Goal: Task Accomplishment & Management: Manage account settings

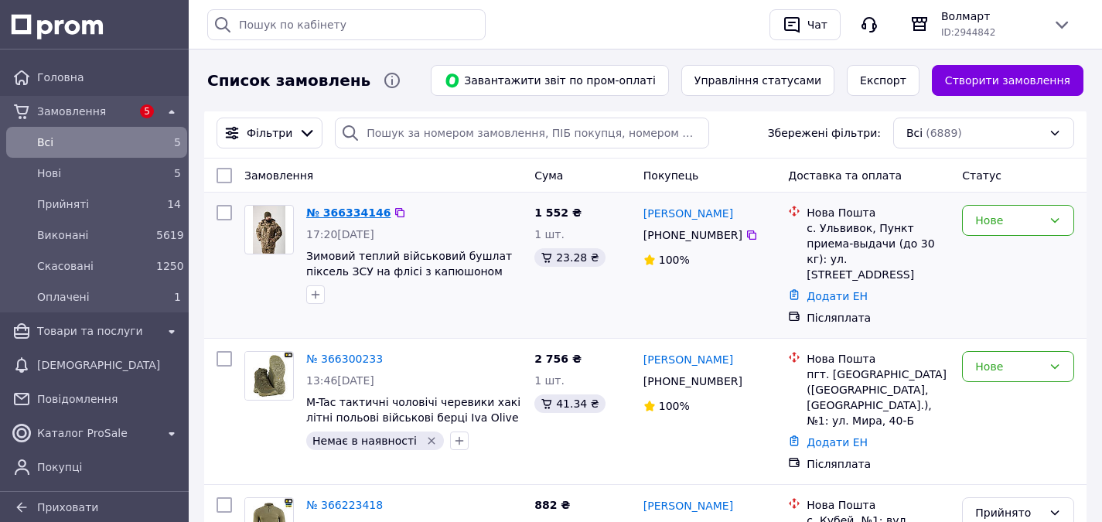
click at [337, 210] on link "№ 366334146" at bounding box center [348, 213] width 84 height 12
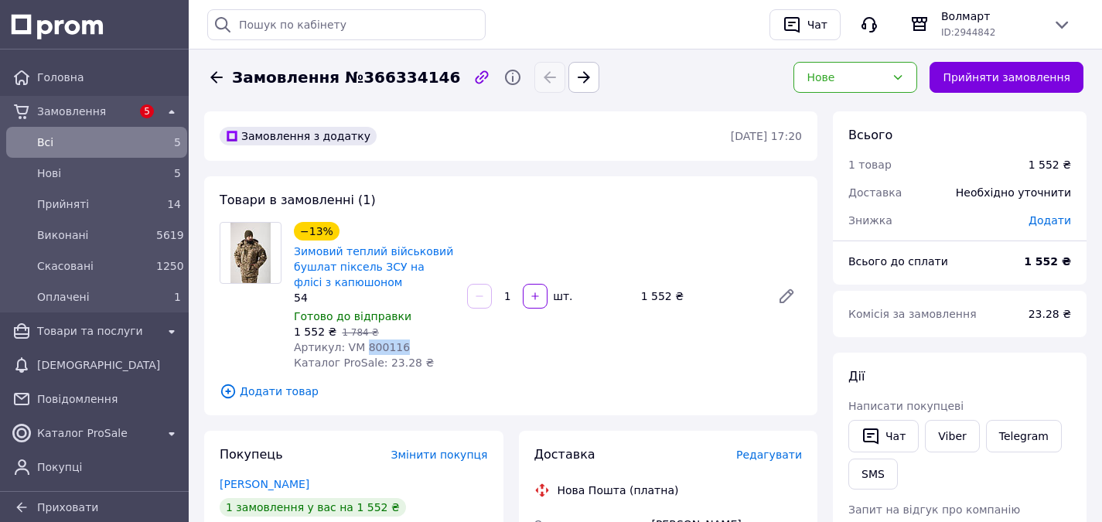
drag, startPoint x: 385, startPoint y: 348, endPoint x: 361, endPoint y: 345, distance: 23.4
click at [361, 345] on div "Артикул: VM 800116" at bounding box center [374, 347] width 161 height 15
copy span "800116"
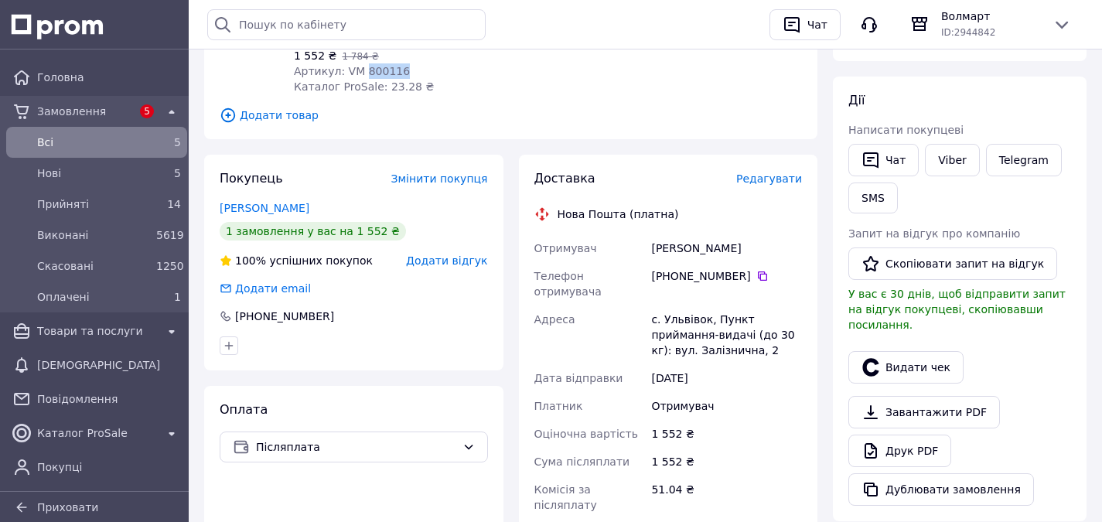
scroll to position [309, 0]
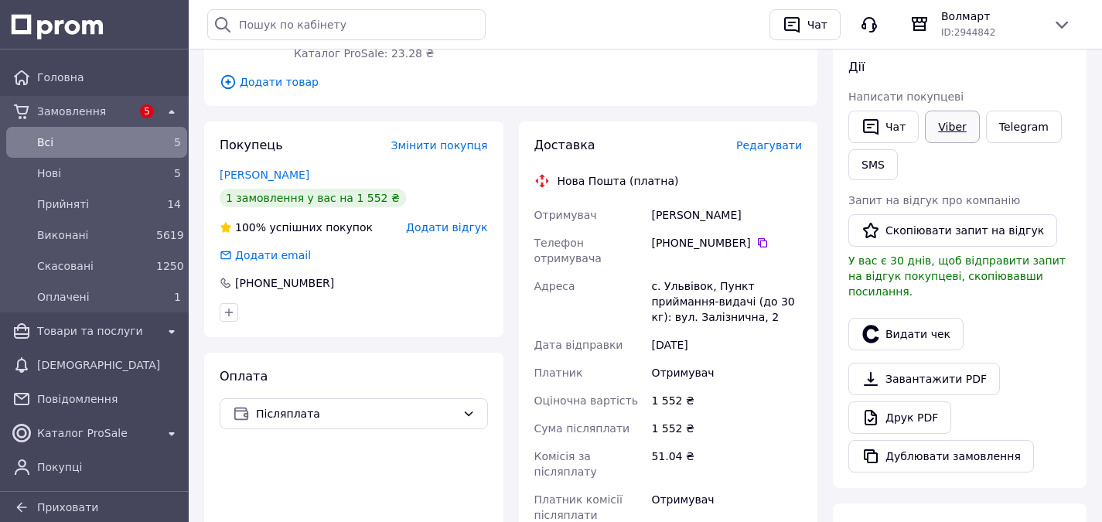
click at [955, 118] on link "Viber" at bounding box center [952, 127] width 54 height 32
drag, startPoint x: 97, startPoint y: 115, endPoint x: 109, endPoint y: 121, distance: 13.2
click at [97, 115] on span "Замовлення" at bounding box center [84, 111] width 94 height 15
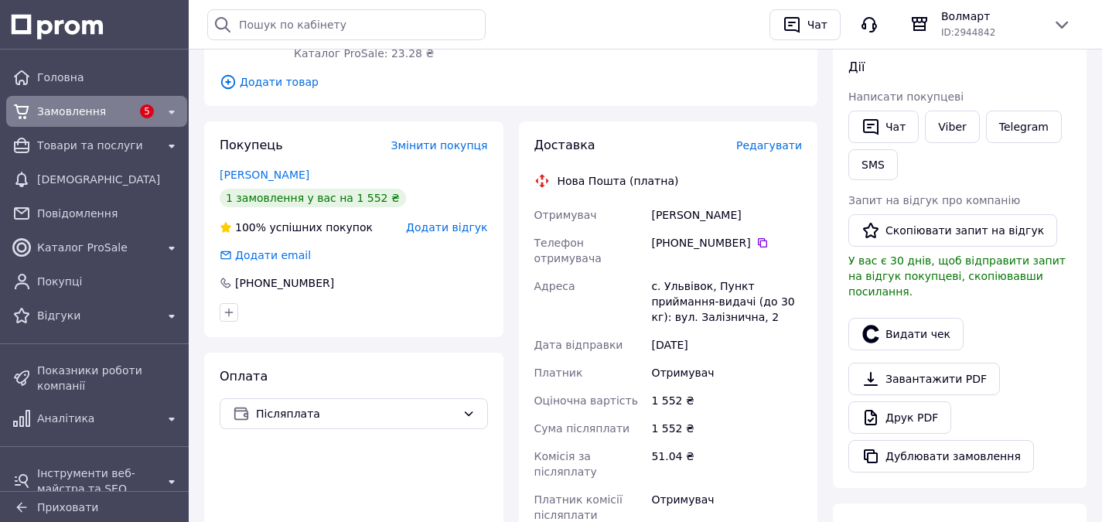
click at [84, 111] on span "Замовлення" at bounding box center [84, 111] width 94 height 15
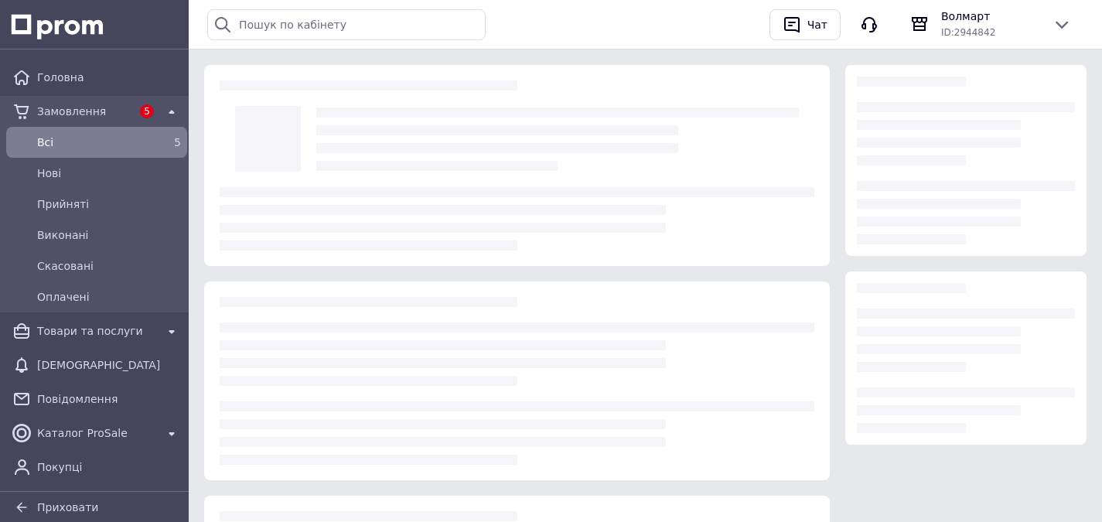
scroll to position [219, 0]
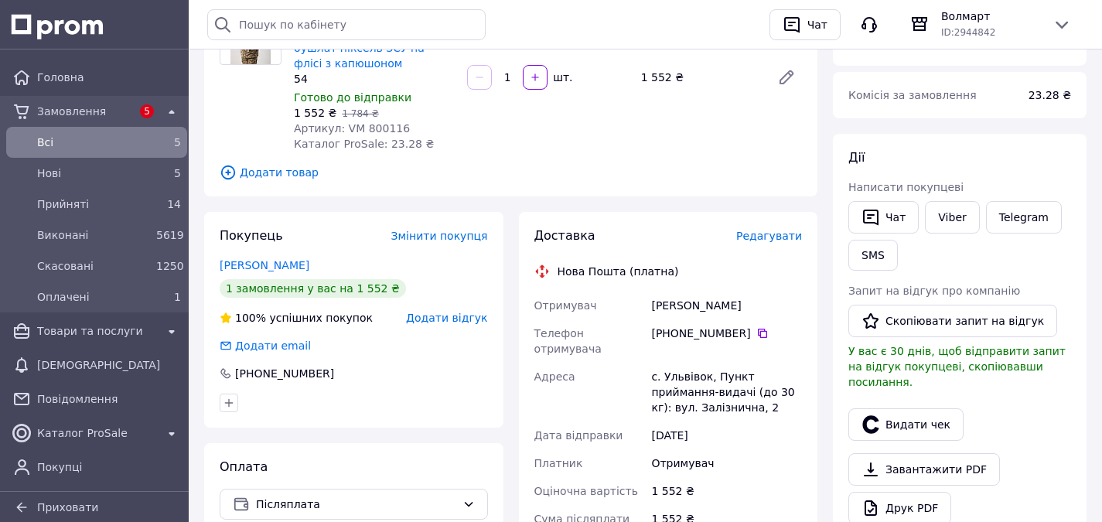
click at [102, 116] on span "Замовлення" at bounding box center [84, 111] width 94 height 15
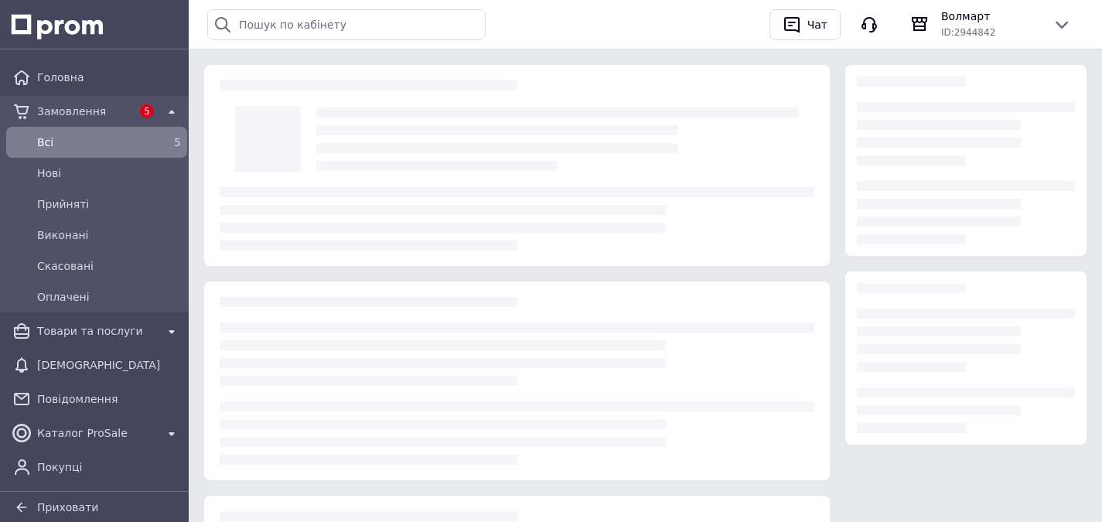
scroll to position [219, 0]
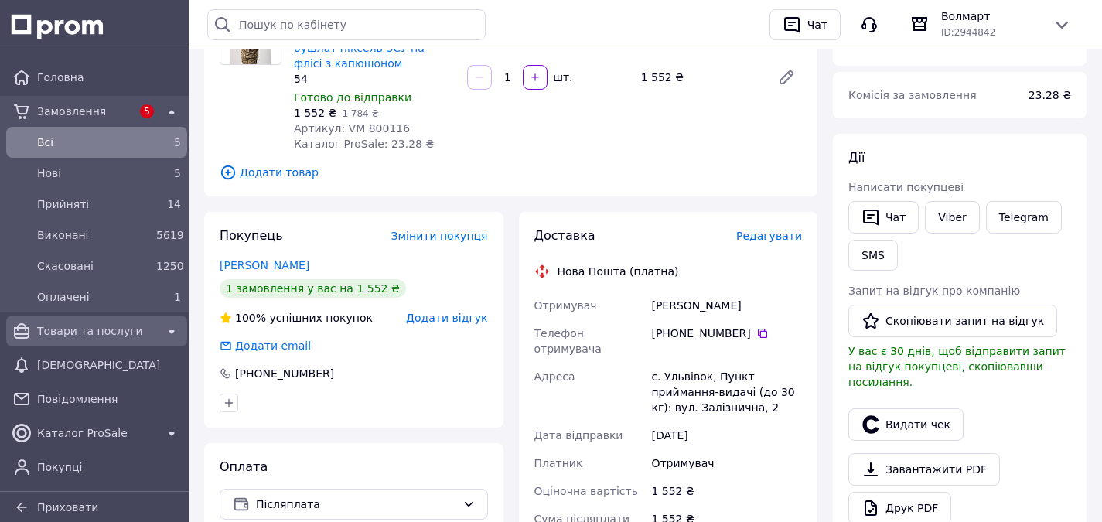
click at [77, 333] on span "Товари та послуги" at bounding box center [96, 330] width 119 height 15
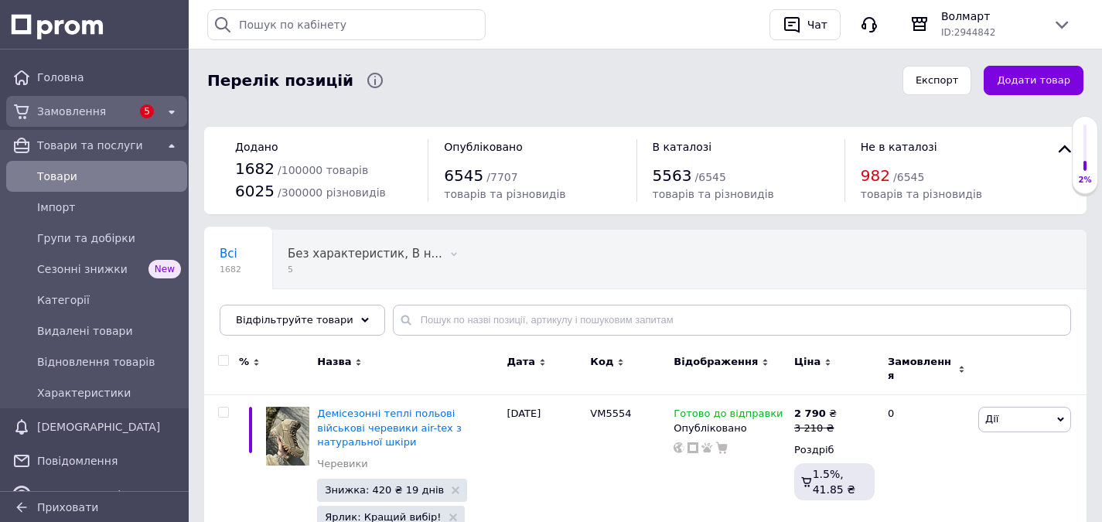
click at [91, 111] on span "Замовлення" at bounding box center [84, 111] width 94 height 15
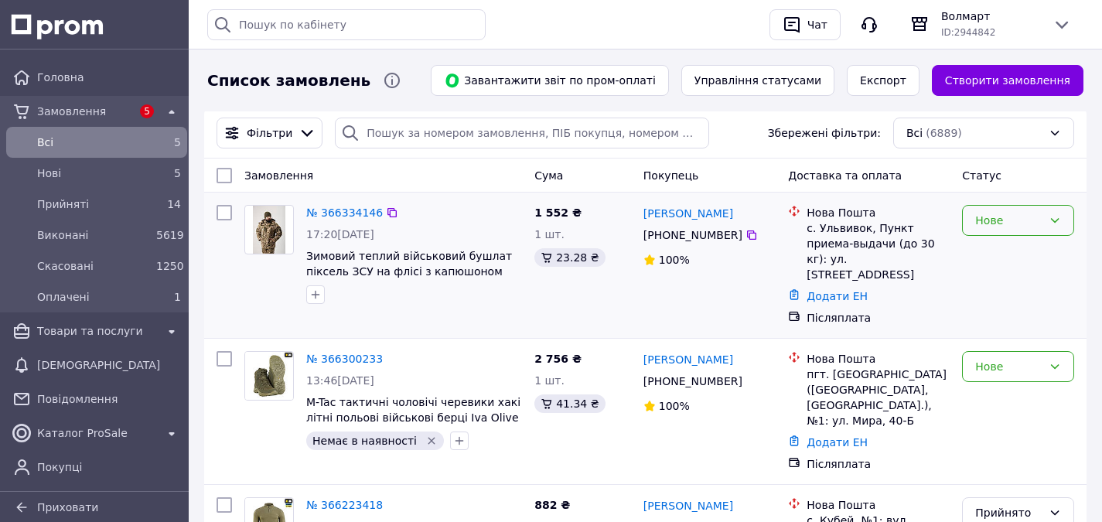
click at [1010, 214] on div "Нове" at bounding box center [1009, 220] width 67 height 17
click at [1006, 252] on li "Прийнято" at bounding box center [1018, 255] width 111 height 28
click at [319, 296] on icon "button" at bounding box center [315, 295] width 12 height 12
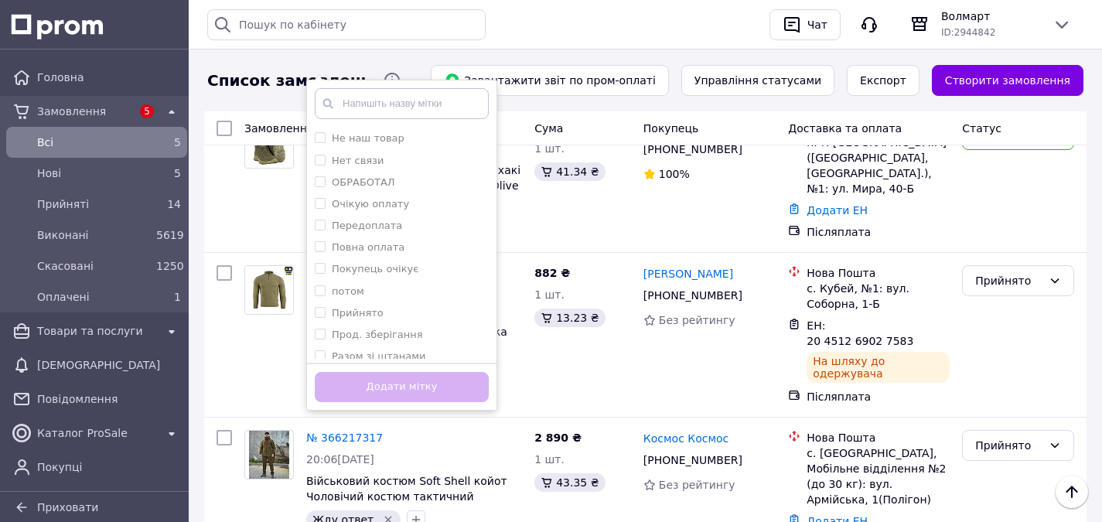
scroll to position [619, 0]
click at [322, 193] on input "Прийнято" at bounding box center [320, 194] width 10 height 10
checkbox input "true"
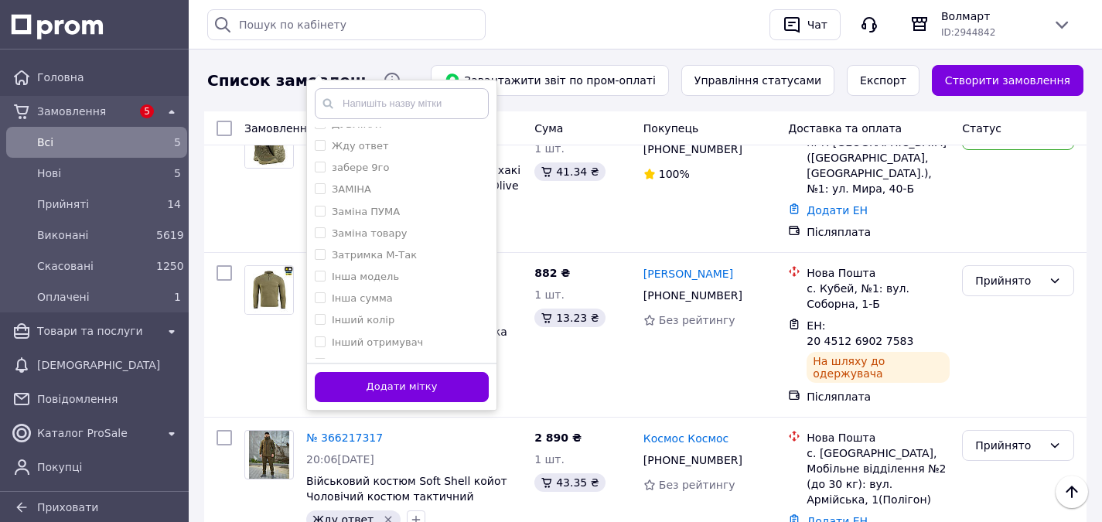
scroll to position [77, 0]
click at [318, 254] on input "Заміна товару" at bounding box center [320, 256] width 10 height 10
checkbox input "true"
click at [414, 388] on button "Додати мітку" at bounding box center [402, 387] width 174 height 30
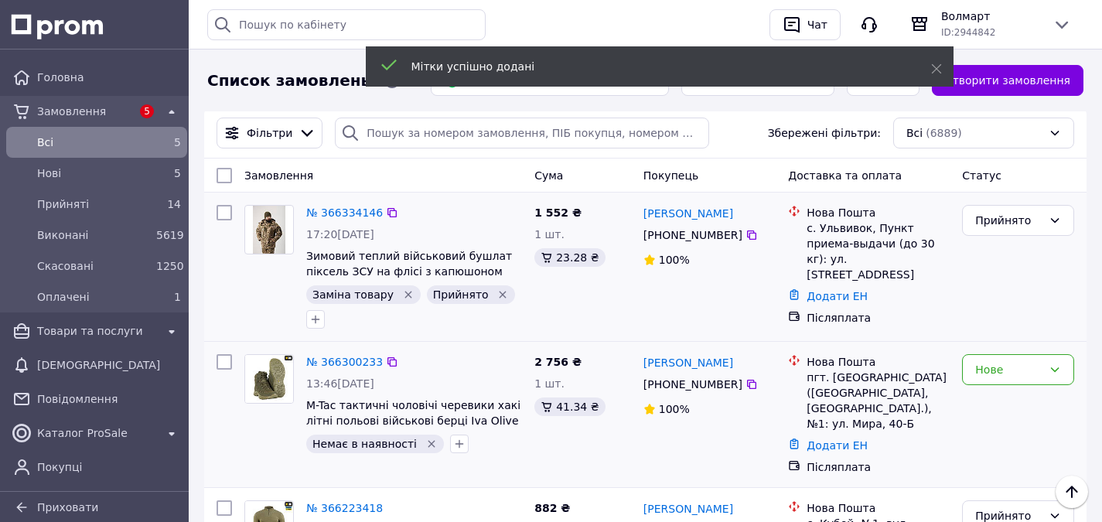
scroll to position [0, 0]
click at [338, 212] on link "№ 366334146" at bounding box center [344, 213] width 77 height 12
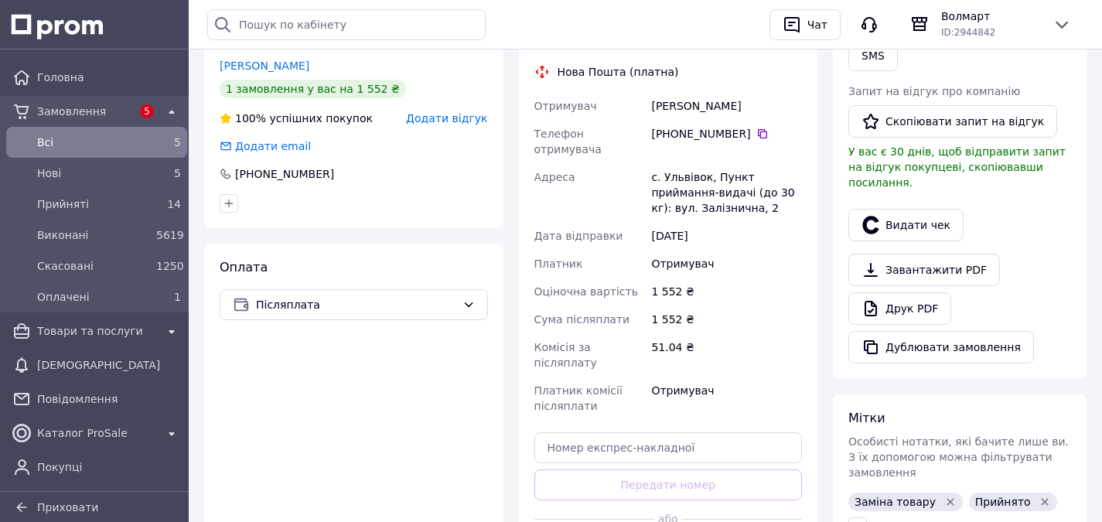
scroll to position [683, 0]
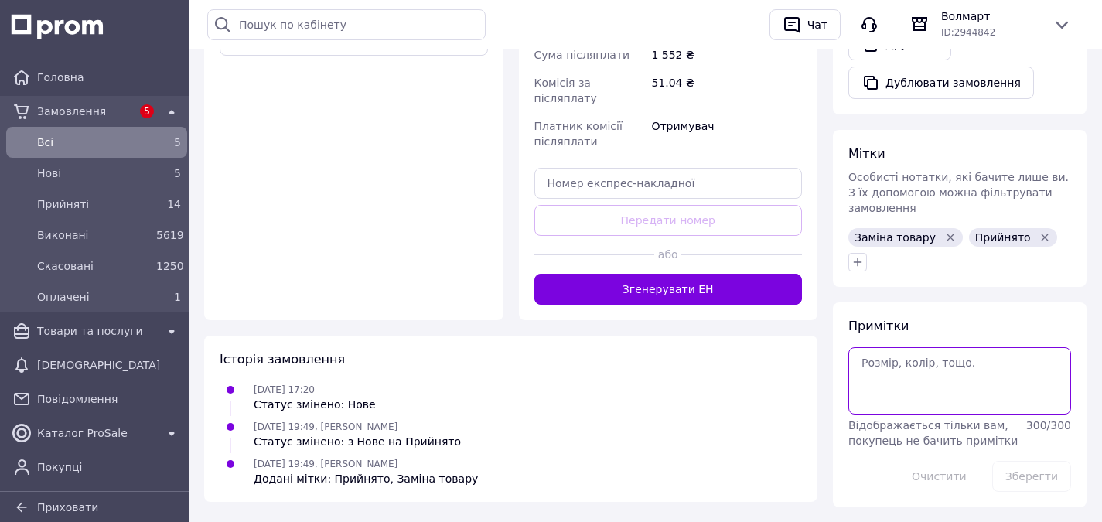
click at [896, 347] on textarea at bounding box center [960, 380] width 223 height 67
type textarea "Собівартість - 1370"
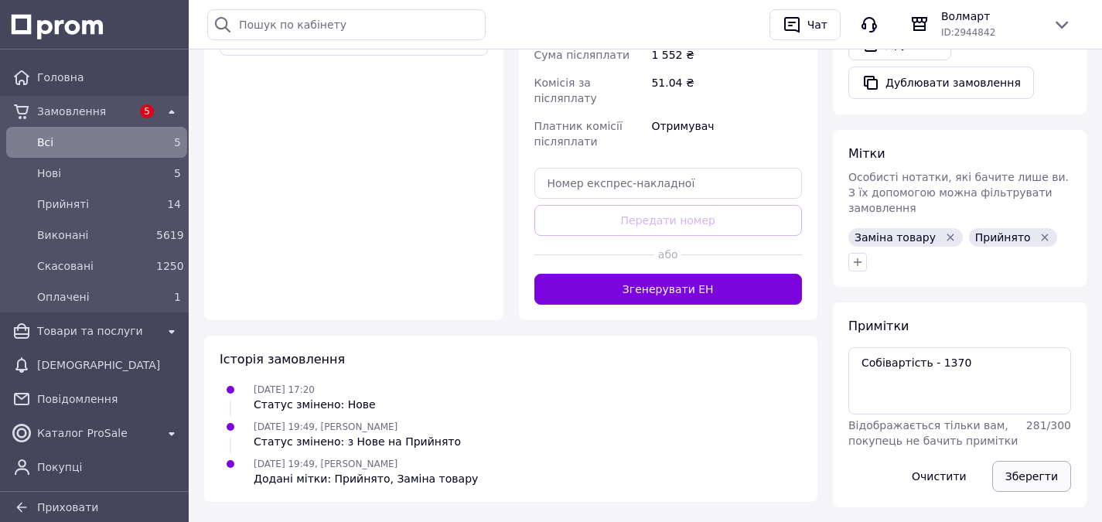
click at [1035, 461] on button "Зберегти" at bounding box center [1032, 476] width 79 height 31
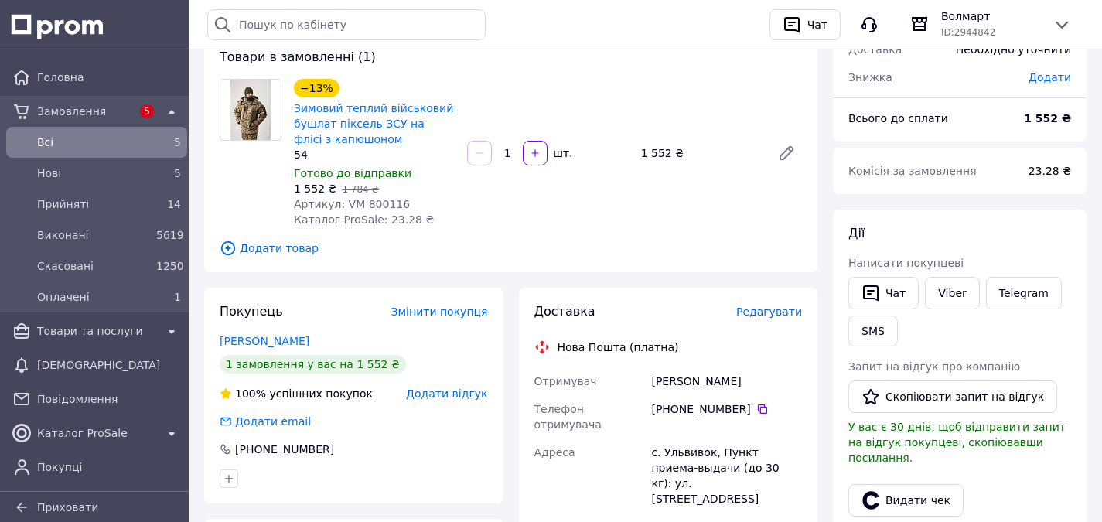
scroll to position [309, 0]
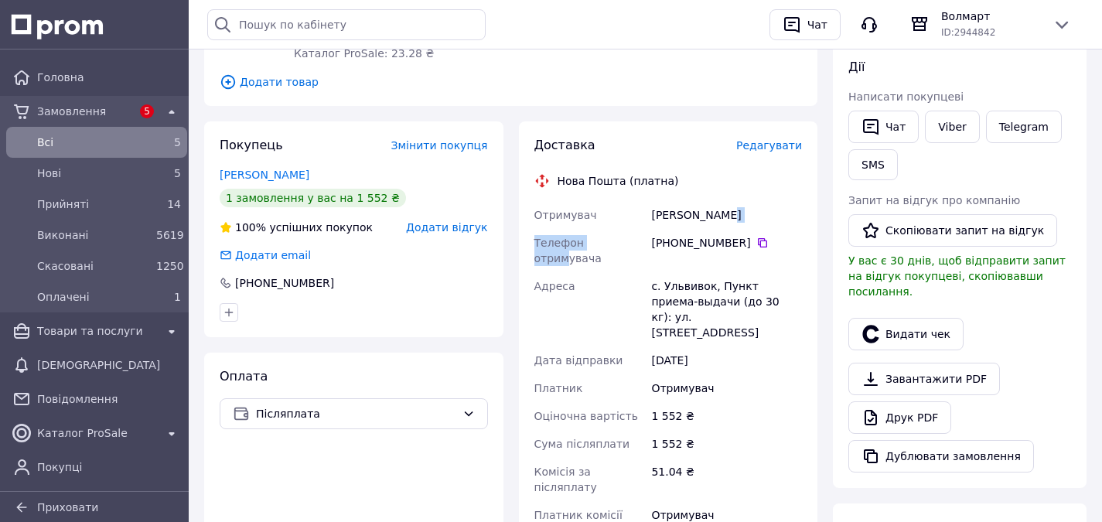
drag, startPoint x: 747, startPoint y: 216, endPoint x: 613, endPoint y: 232, distance: 135.6
click at [613, 232] on div "Отримувач Войтюк Любов Телефон отримувача +380 63 169 57 30   Адреса с. Ульвиво…" at bounding box center [669, 373] width 275 height 344
click at [713, 216] on div "Войтюк Любов" at bounding box center [726, 215] width 157 height 28
drag, startPoint x: 754, startPoint y: 214, endPoint x: 639, endPoint y: 220, distance: 114.7
click at [639, 220] on div "Отримувач Войтюк Любов Телефон отримувача +380 63 169 57 30   Адреса с. Ульвиво…" at bounding box center [669, 373] width 275 height 344
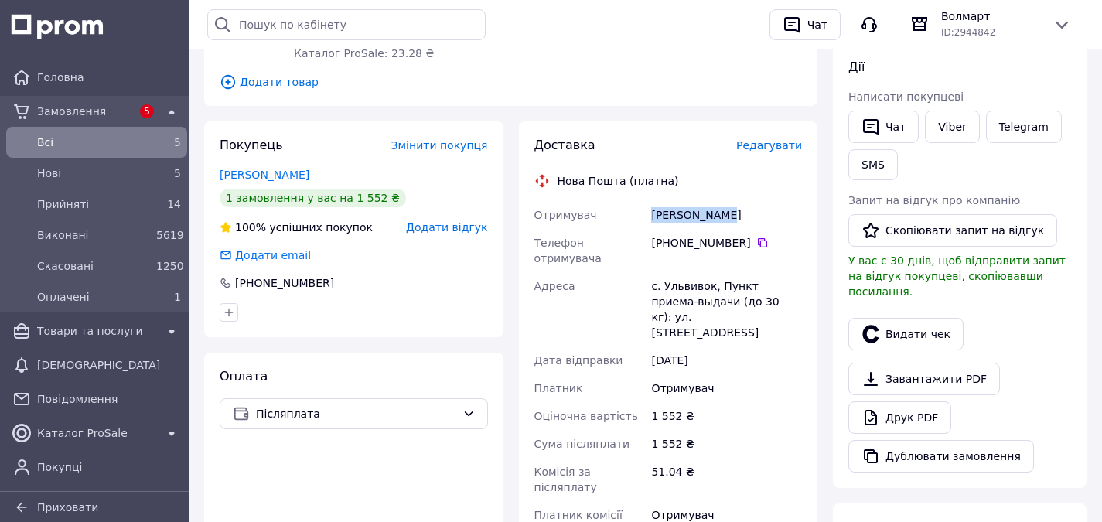
copy div "Отримувач Войтюк Любов"
click at [758, 241] on icon at bounding box center [762, 242] width 9 height 9
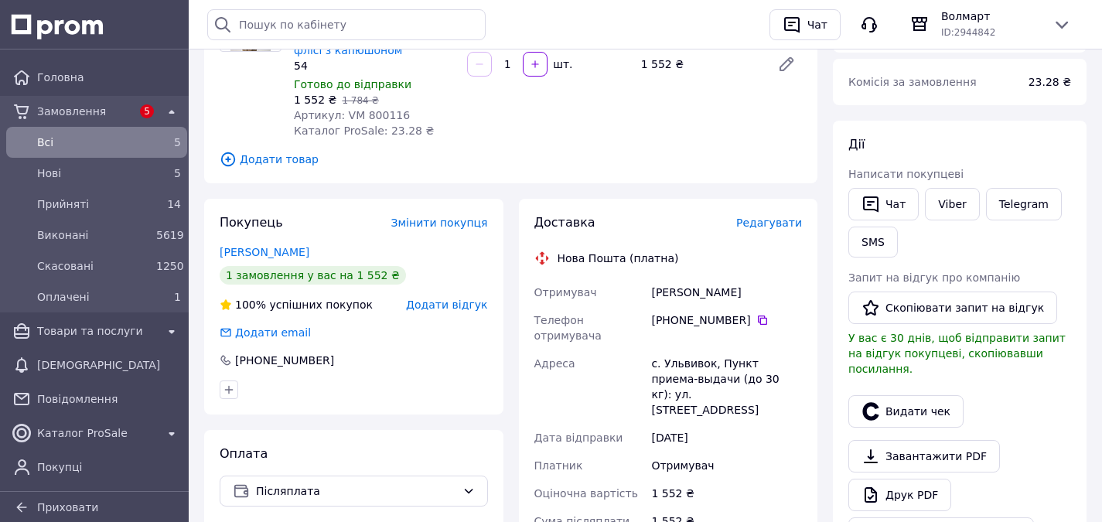
scroll to position [464, 0]
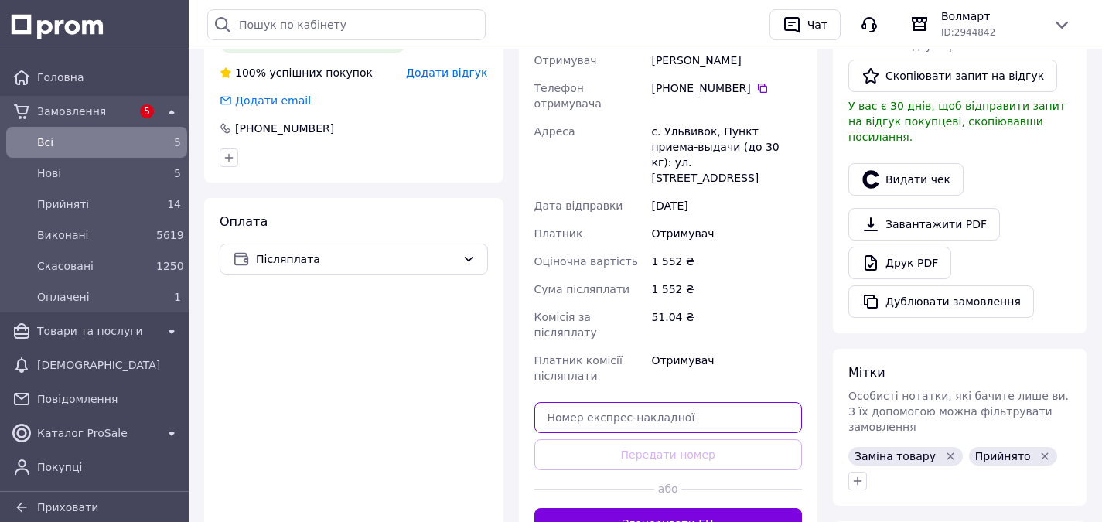
click at [600, 402] on input "text" at bounding box center [669, 417] width 268 height 31
paste input "20451269246409"
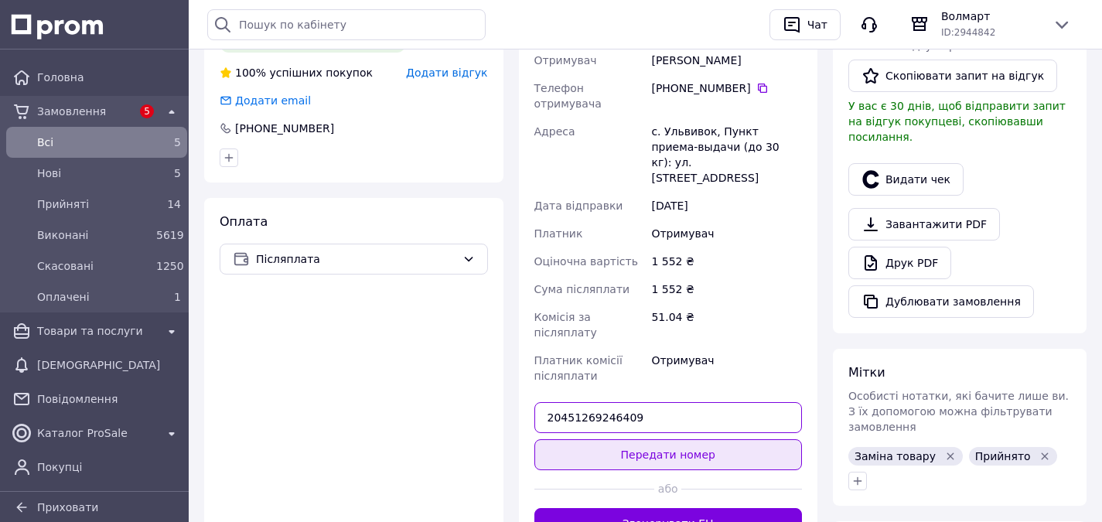
type input "20451269246409"
click at [723, 439] on button "Передати номер" at bounding box center [669, 454] width 268 height 31
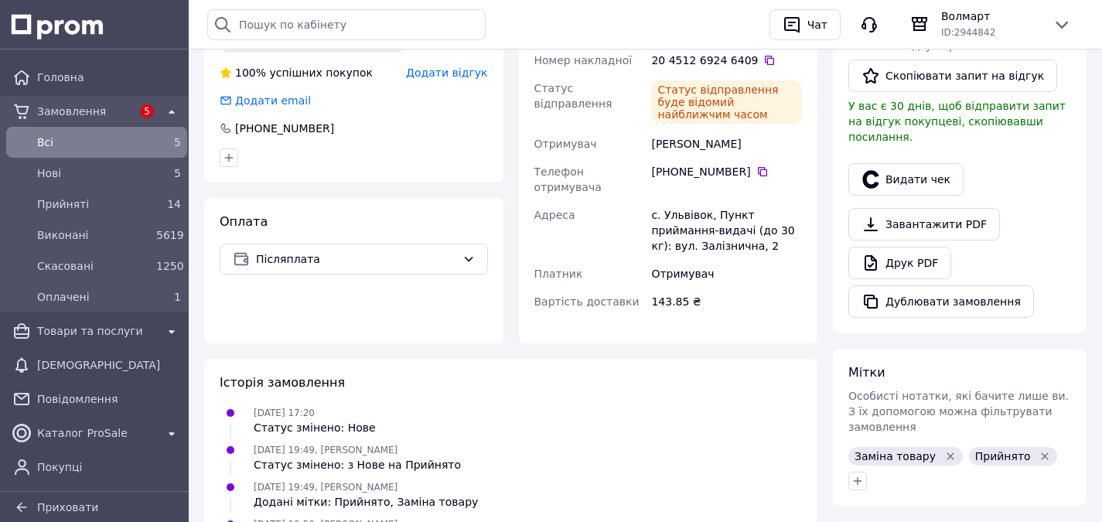
click at [94, 140] on span "Всi" at bounding box center [93, 142] width 113 height 15
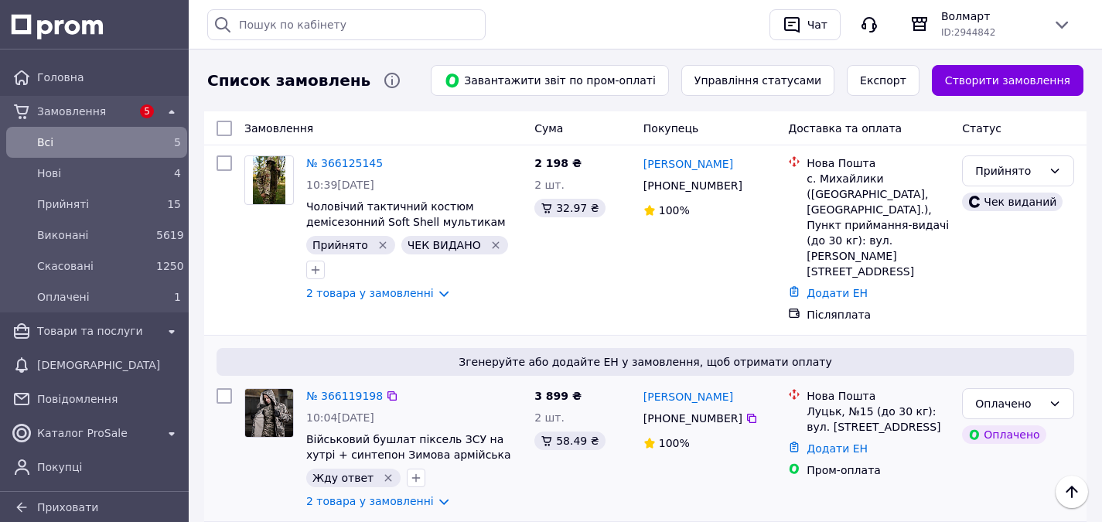
scroll to position [1470, 0]
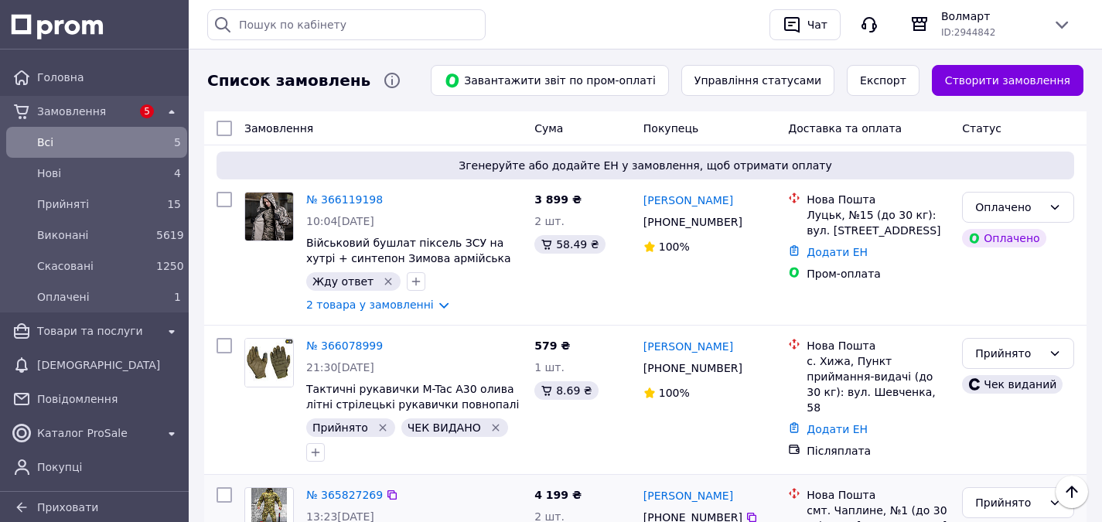
scroll to position [1547, 0]
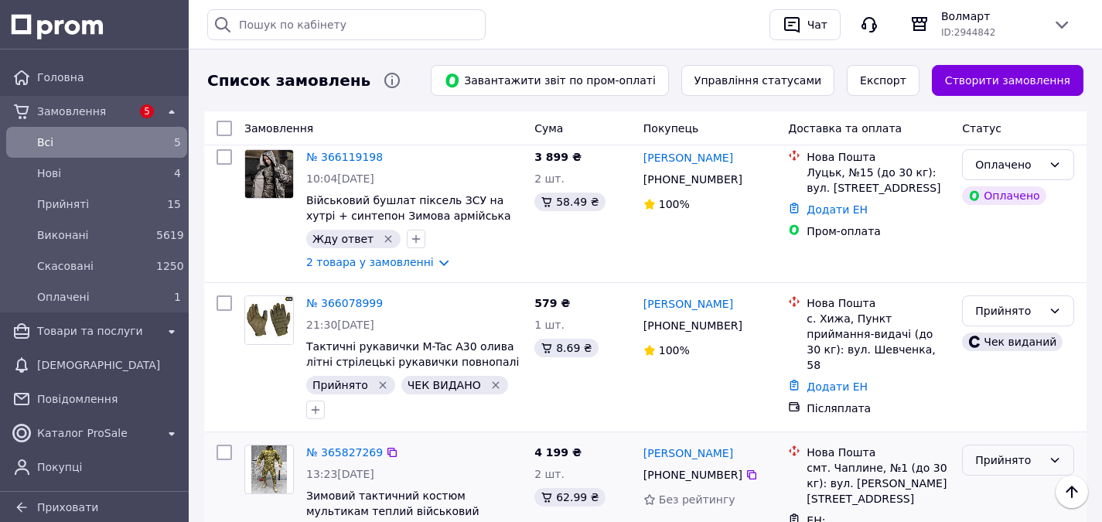
drag, startPoint x: 1014, startPoint y: 242, endPoint x: 1034, endPoint y: 258, distance: 25.3
click at [1014, 452] on div "Прийнято" at bounding box center [1009, 460] width 67 height 17
click at [1029, 281] on li "Виконано" at bounding box center [1018, 279] width 111 height 28
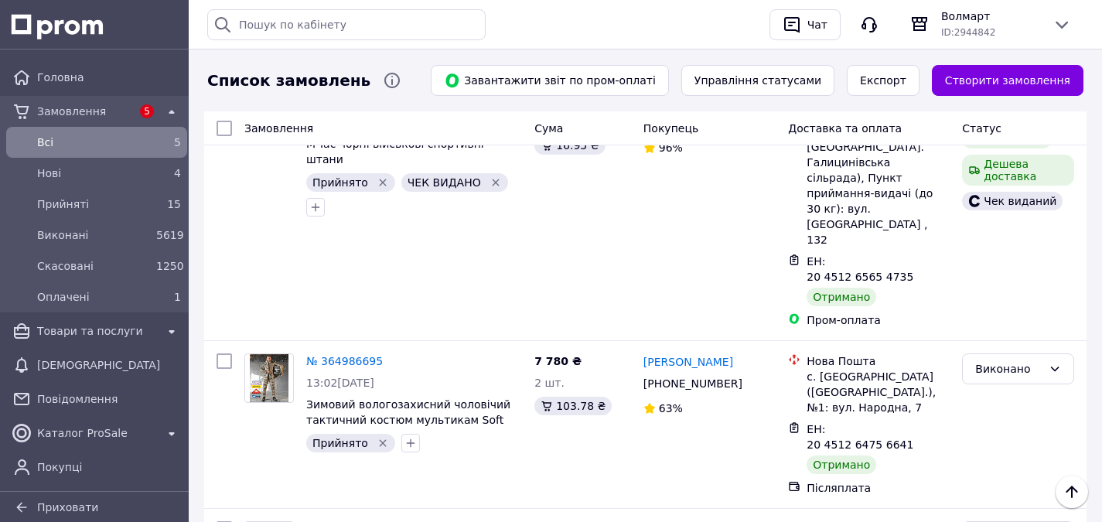
scroll to position [5004, 0]
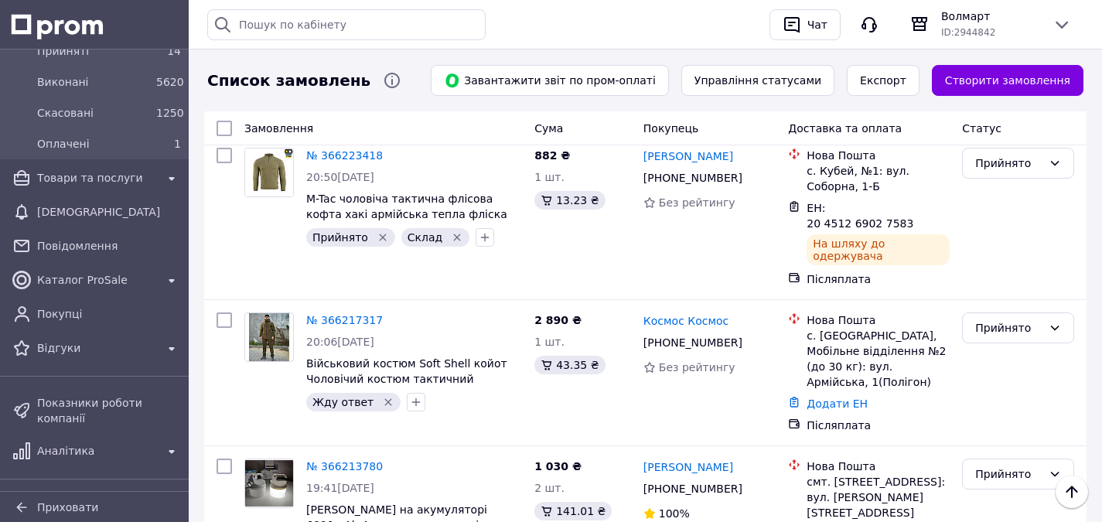
scroll to position [155, 0]
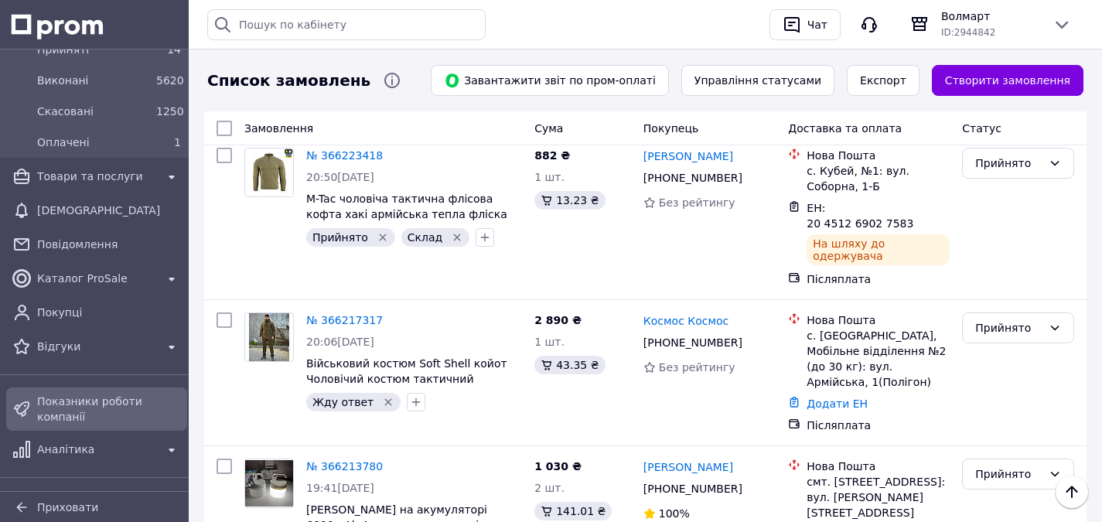
click at [73, 399] on span "Показники роботи компанії" at bounding box center [109, 409] width 144 height 31
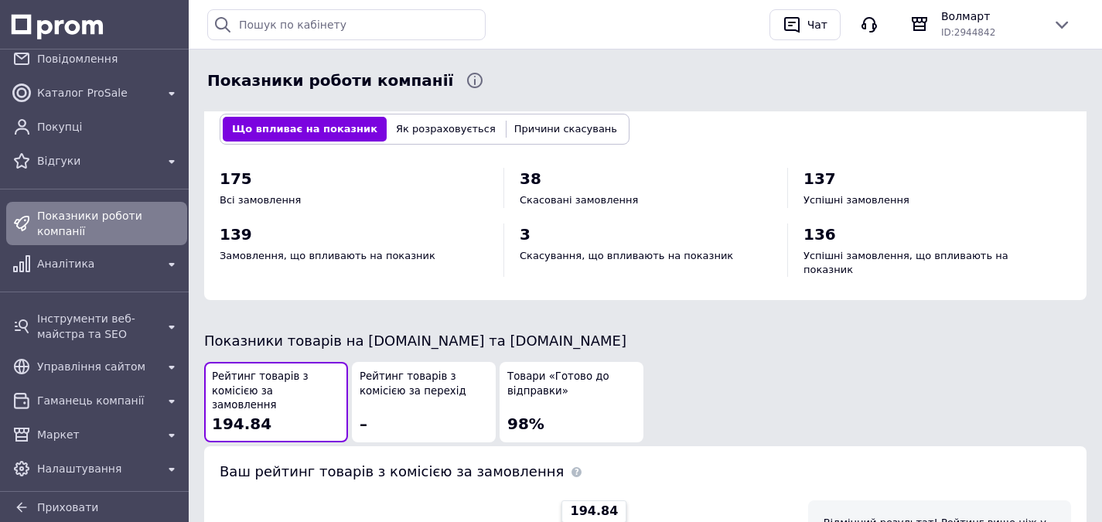
scroll to position [774, 0]
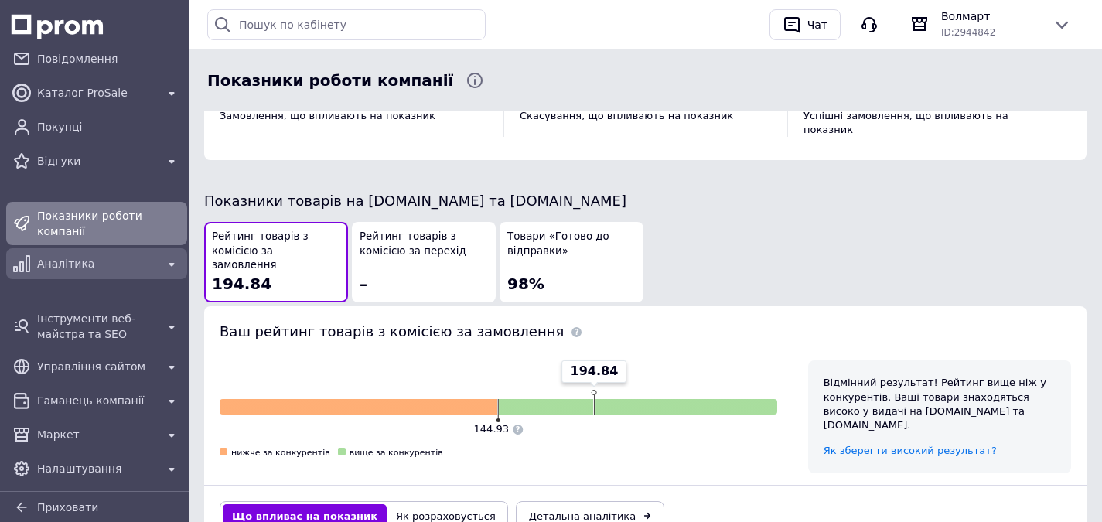
click at [57, 256] on span "Аналітика" at bounding box center [96, 263] width 119 height 15
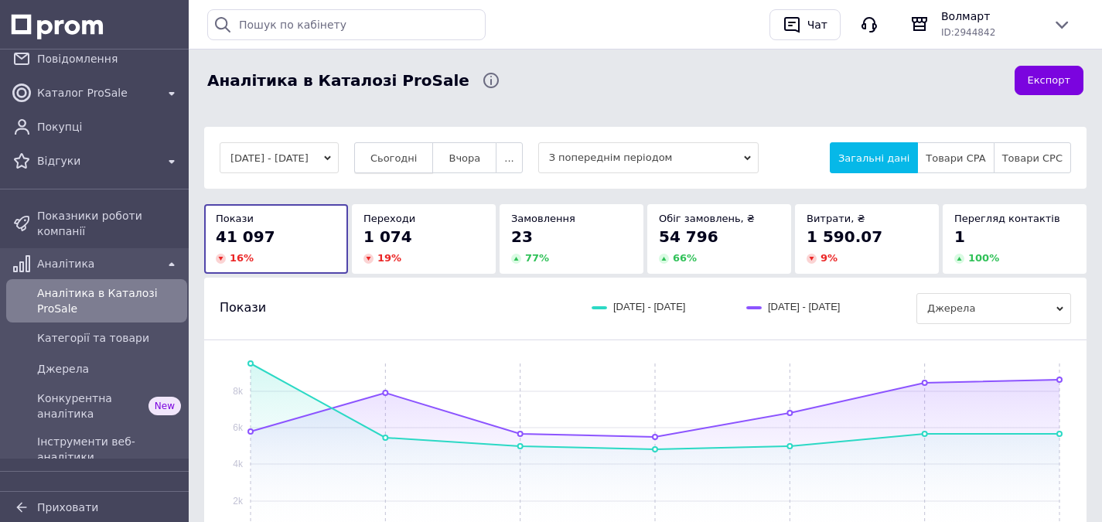
click at [415, 156] on span "Сьогодні" at bounding box center [394, 158] width 47 height 12
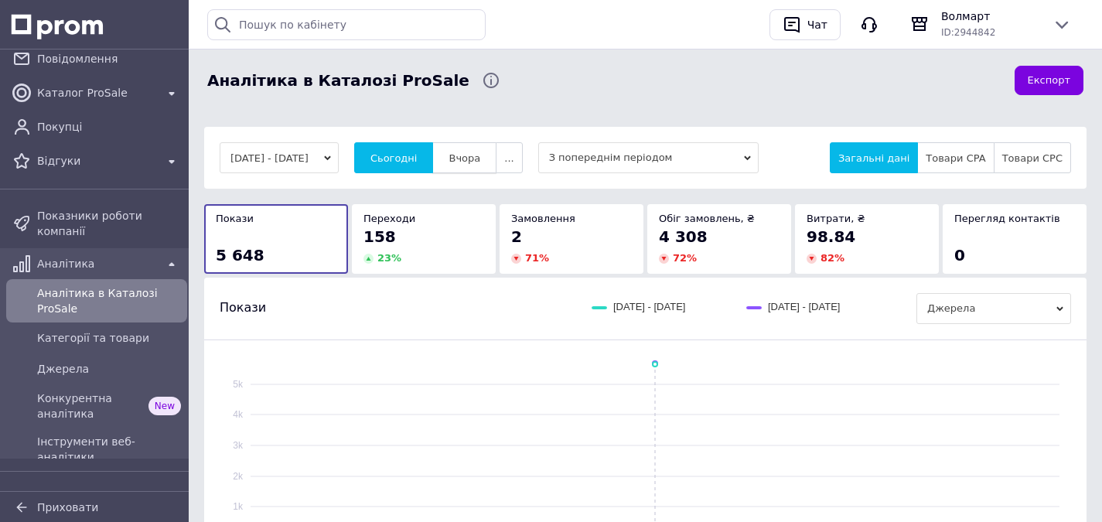
click at [485, 146] on button "Вчора" at bounding box center [464, 157] width 64 height 31
